Goal: Navigation & Orientation: Go to known website

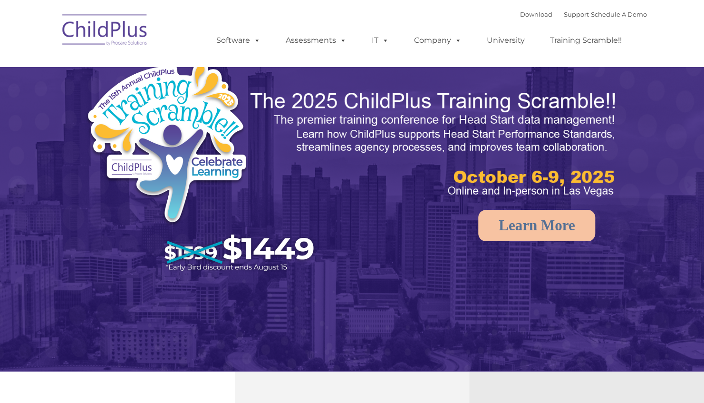
select select "MEDIUM"
click at [113, 37] on img at bounding box center [105, 32] width 95 height 48
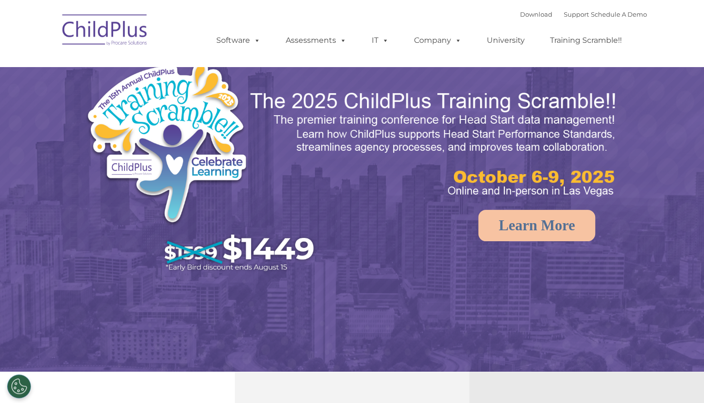
select select "MEDIUM"
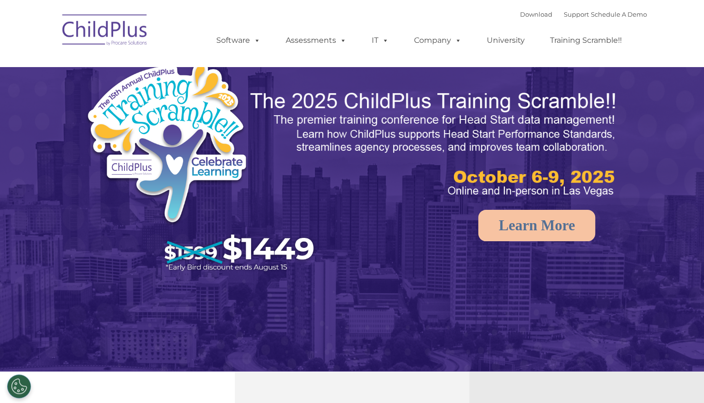
click at [113, 37] on img at bounding box center [105, 32] width 95 height 48
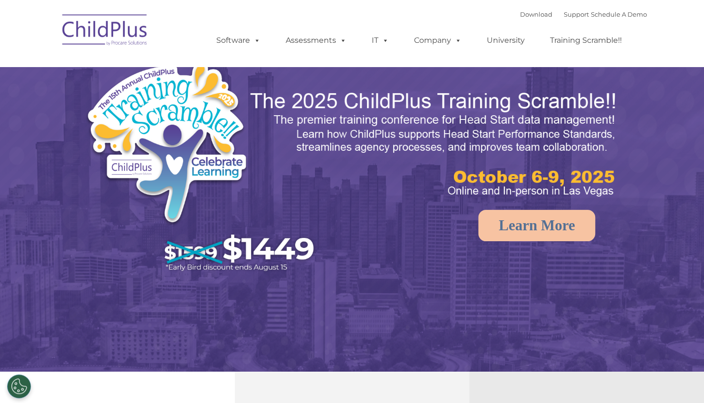
select select "MEDIUM"
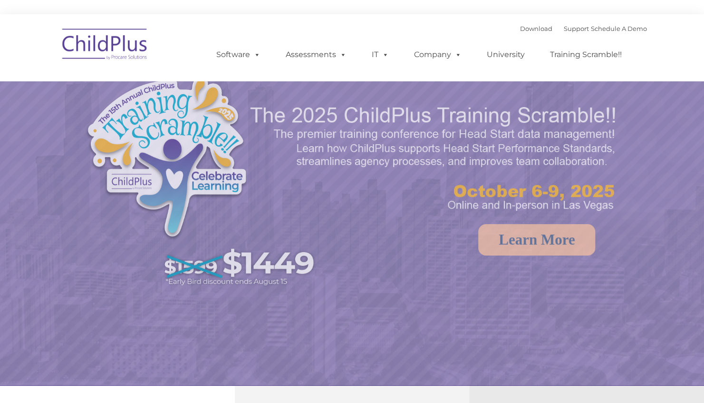
select select "MEDIUM"
